Goal: Information Seeking & Learning: Learn about a topic

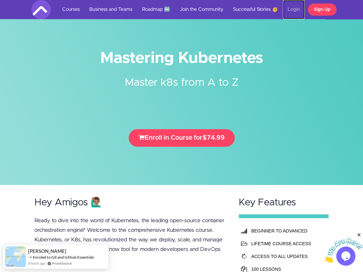
click at [290, 9] on link "Login" at bounding box center [294, 9] width 22 height 19
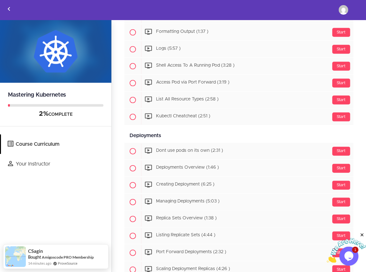
scroll to position [595, 0]
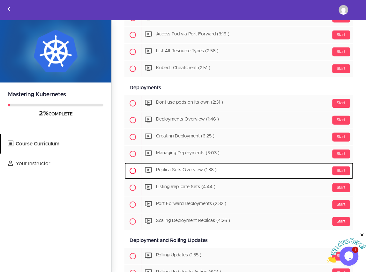
click at [182, 168] on span "Replica Sets Overview (1:38 )" at bounding box center [186, 170] width 61 height 4
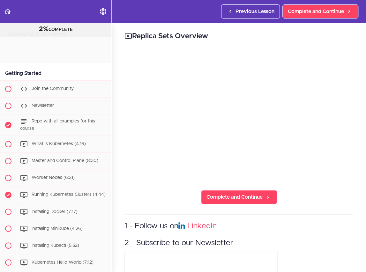
scroll to position [739, 0]
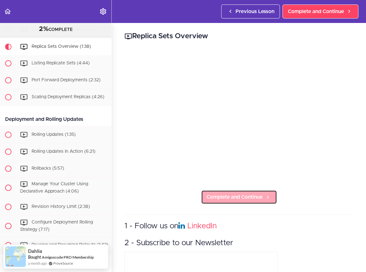
click at [228, 193] on span "Complete and Continue" at bounding box center [234, 197] width 56 height 8
